Goal: Task Accomplishment & Management: Manage account settings

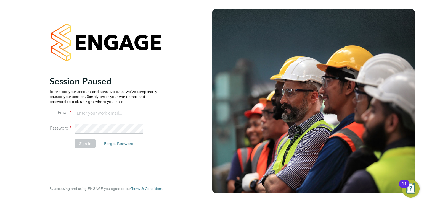
click at [94, 114] on input at bounding box center [109, 113] width 68 height 10
type input "[PERSON_NAME][EMAIL_ADDRESS][DOMAIN_NAME]"
click at [82, 143] on button "Sign In" at bounding box center [85, 143] width 21 height 9
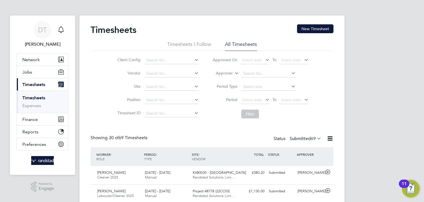
click at [36, 96] on link "Timesheets" at bounding box center [33, 97] width 23 height 5
click at [38, 75] on button "Jobs" at bounding box center [42, 72] width 51 height 12
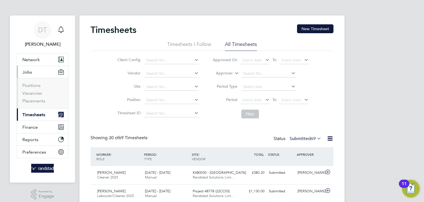
click at [33, 96] on li "Vacancies" at bounding box center [42, 94] width 41 height 8
click at [34, 95] on link "Vacancies" at bounding box center [32, 92] width 20 height 5
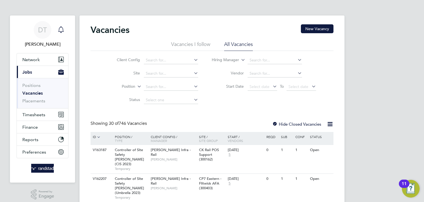
click at [62, 25] on div "Main navigation" at bounding box center [61, 29] width 11 height 11
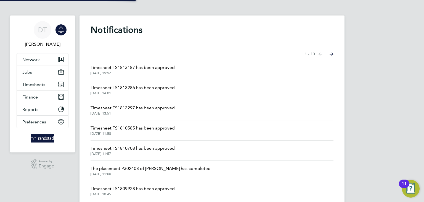
click at [124, 67] on span "Timesheet TS1813187 has been approved" at bounding box center [133, 67] width 84 height 7
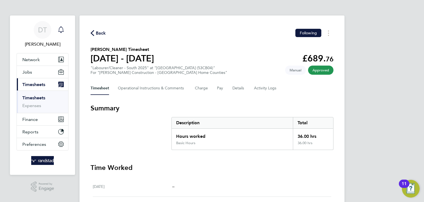
click at [65, 33] on div "Main navigation" at bounding box center [61, 29] width 11 height 11
